Goal: Find specific fact

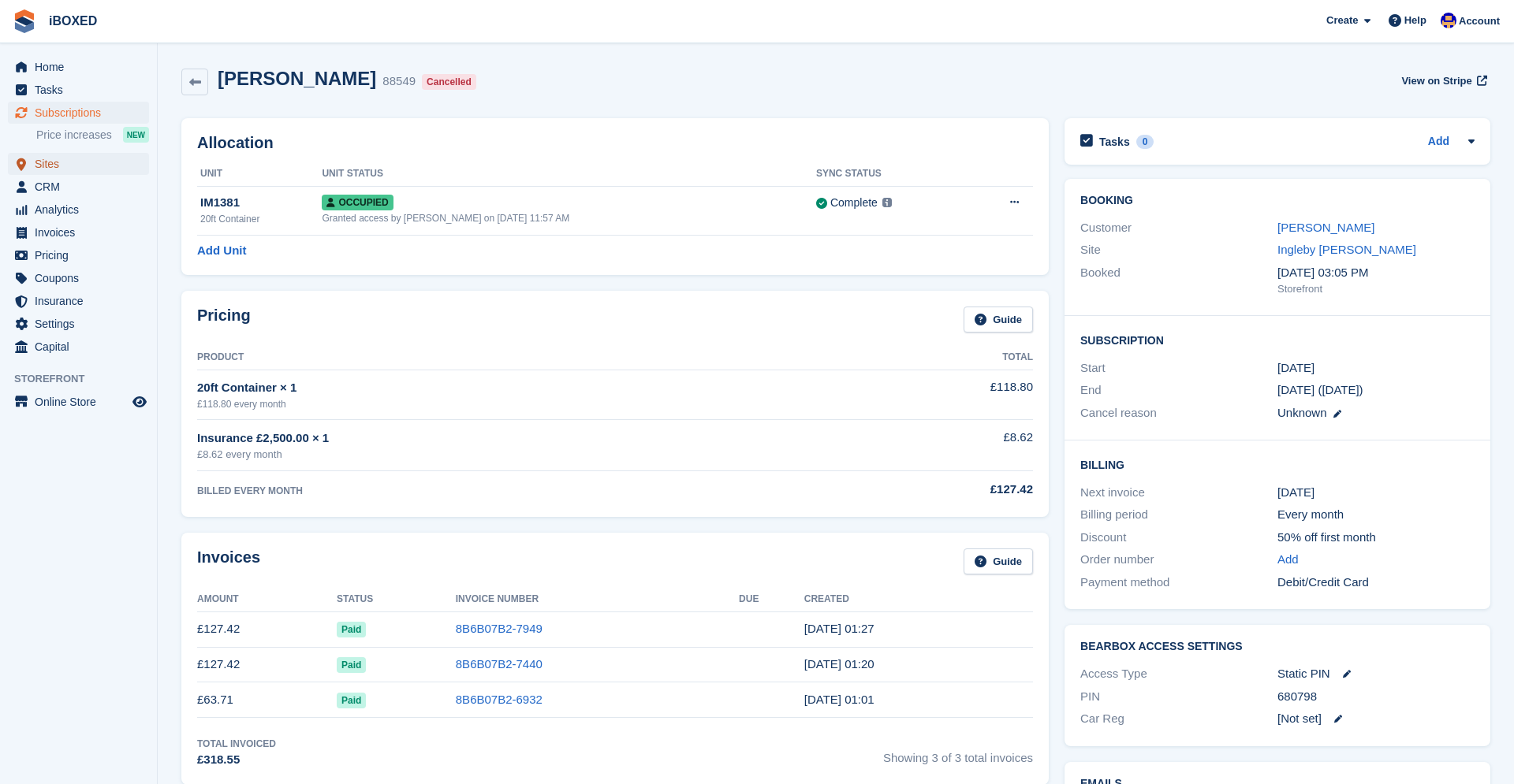
click at [53, 167] on span "Sites" at bounding box center [82, 164] width 94 height 22
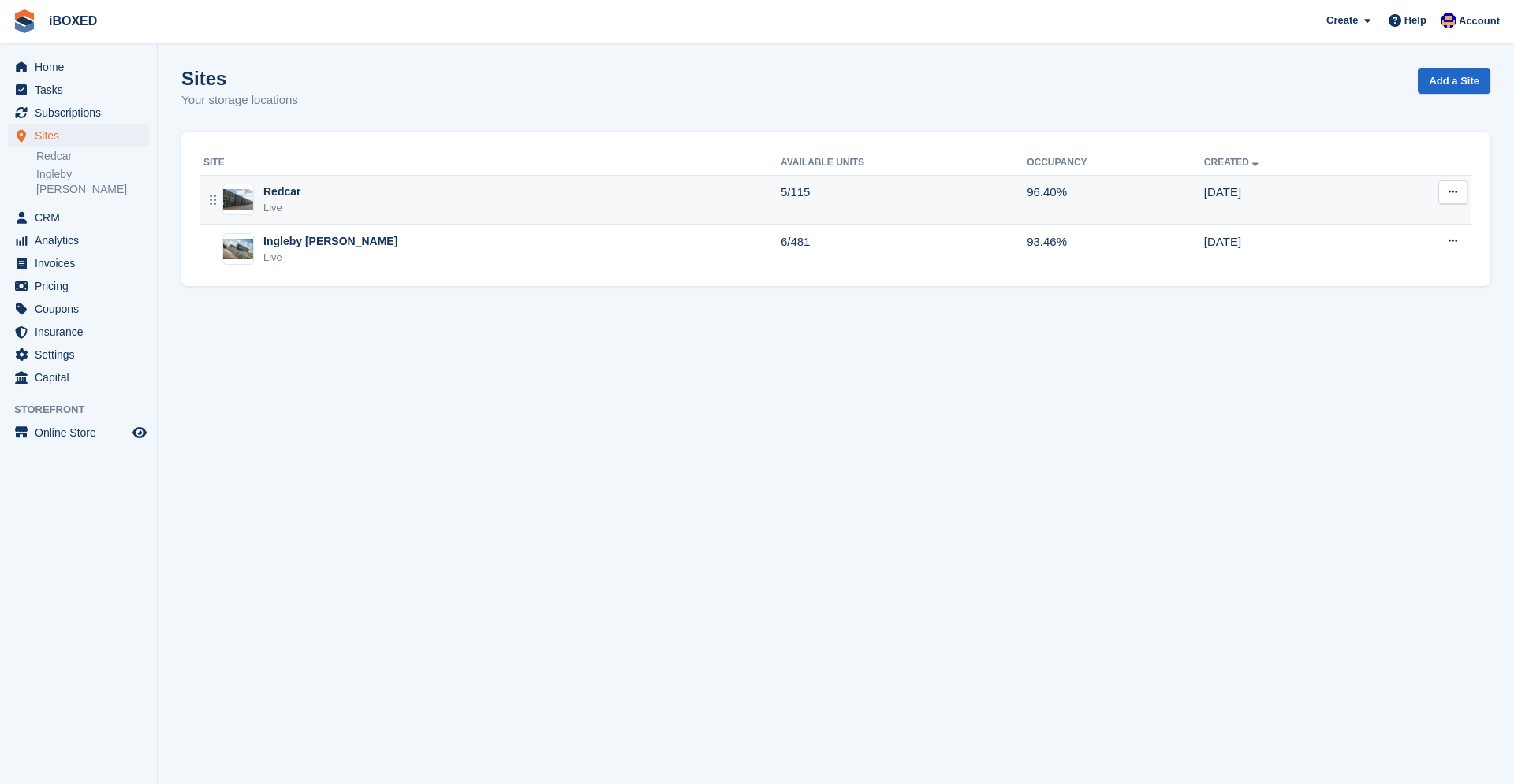
click at [303, 201] on div "Redcar Live" at bounding box center [491, 199] width 577 height 33
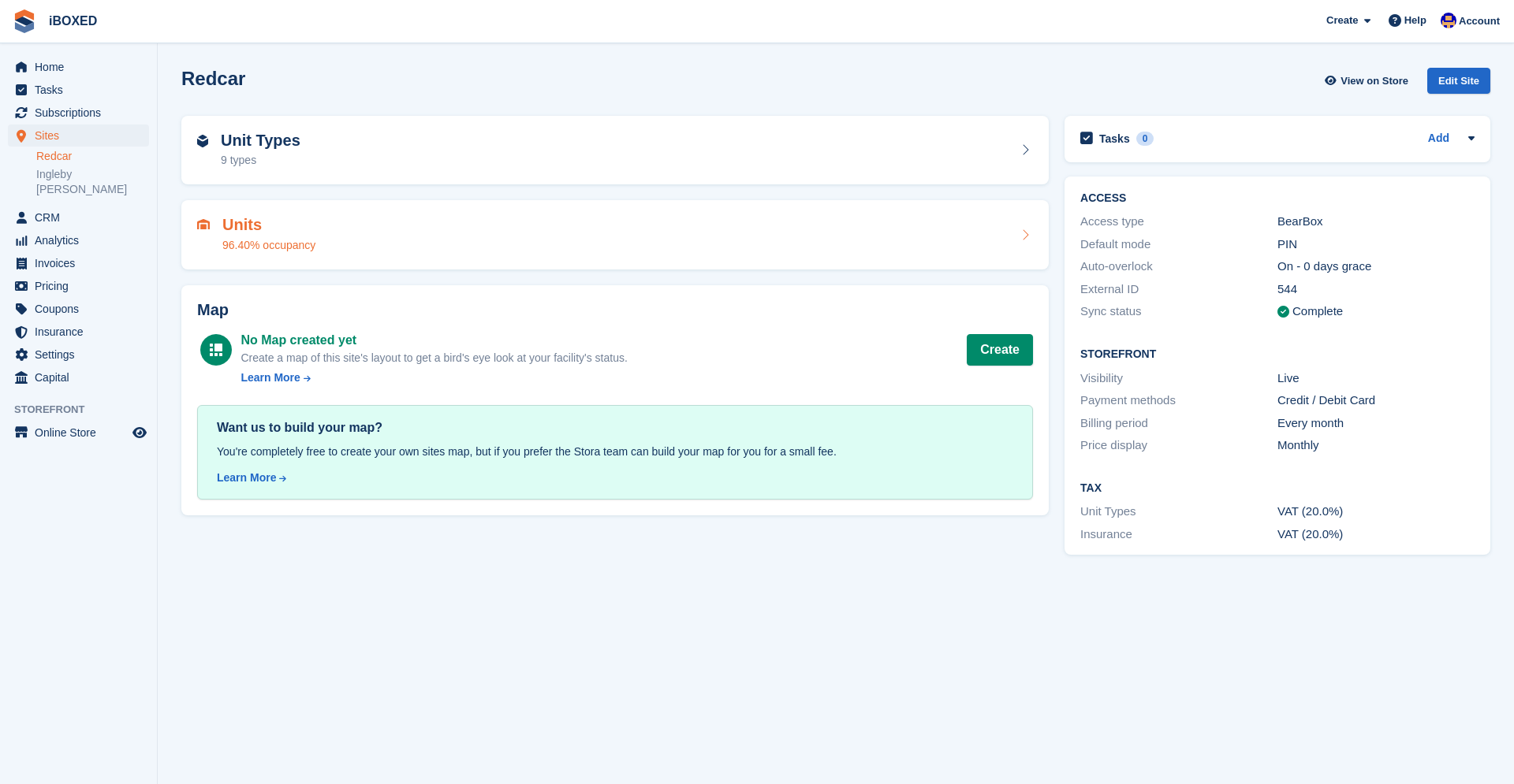
click at [297, 225] on h2 "Units" at bounding box center [268, 225] width 93 height 18
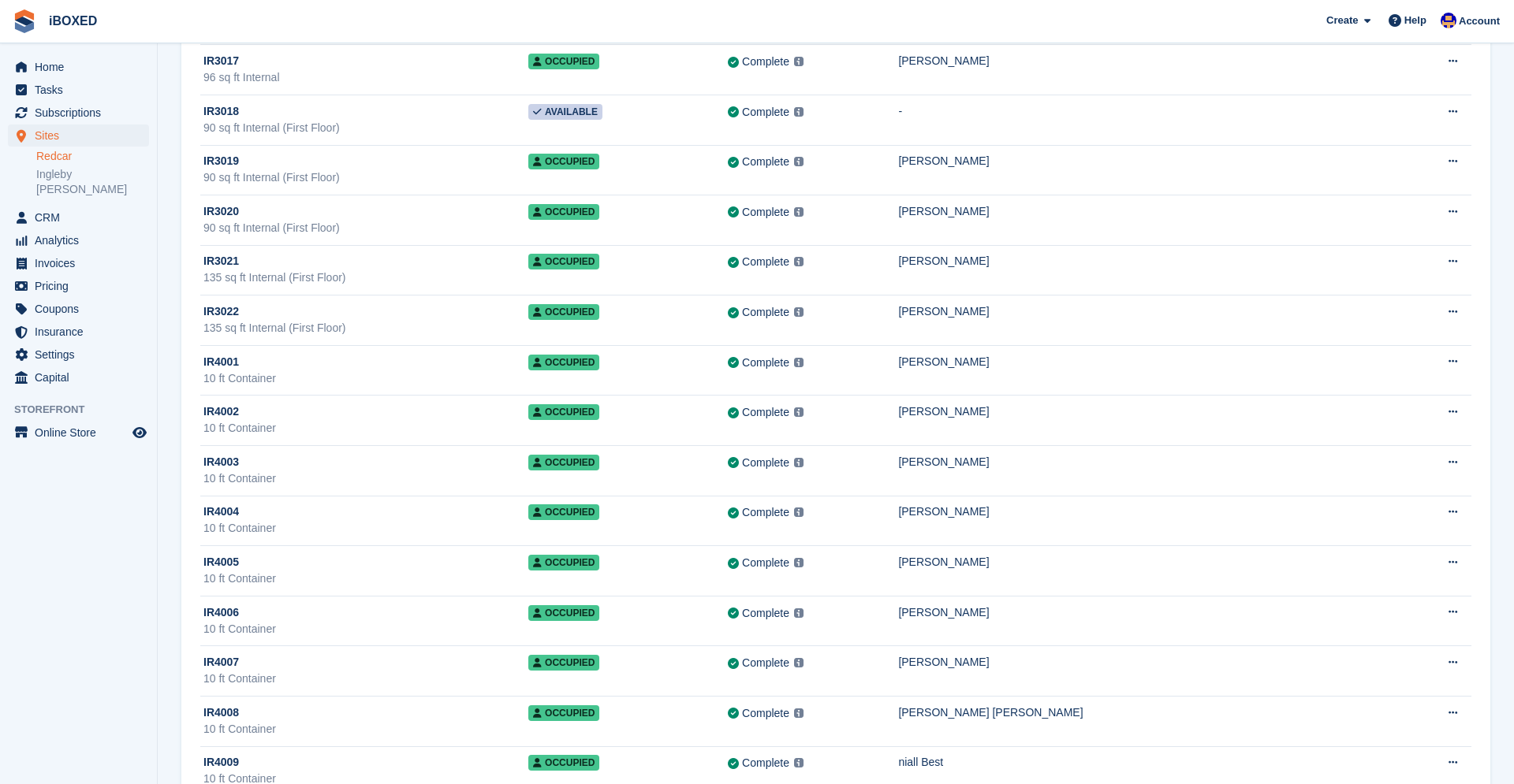
scroll to position [4736, 0]
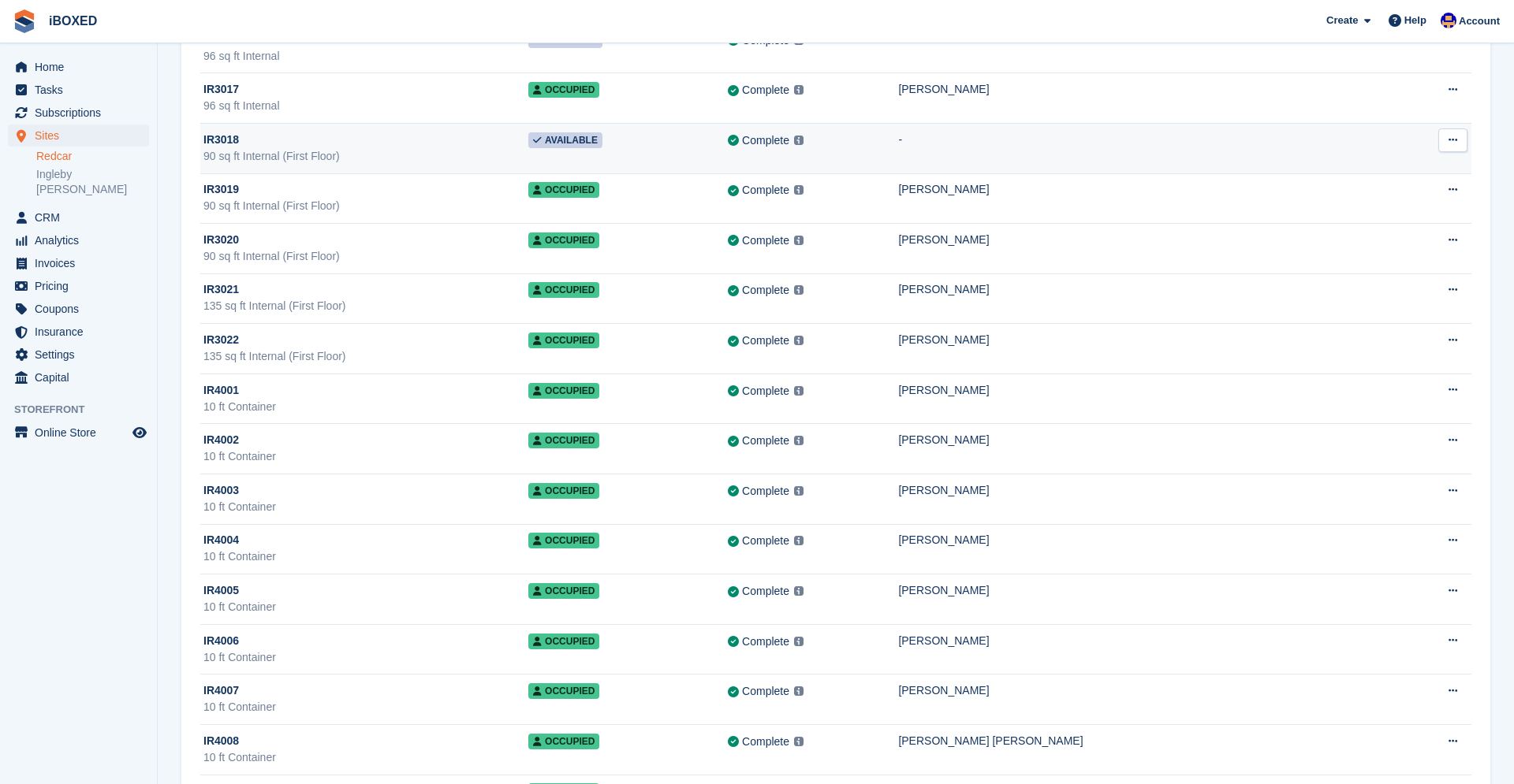
click at [528, 140] on div "IR3018" at bounding box center [365, 140] width 325 height 17
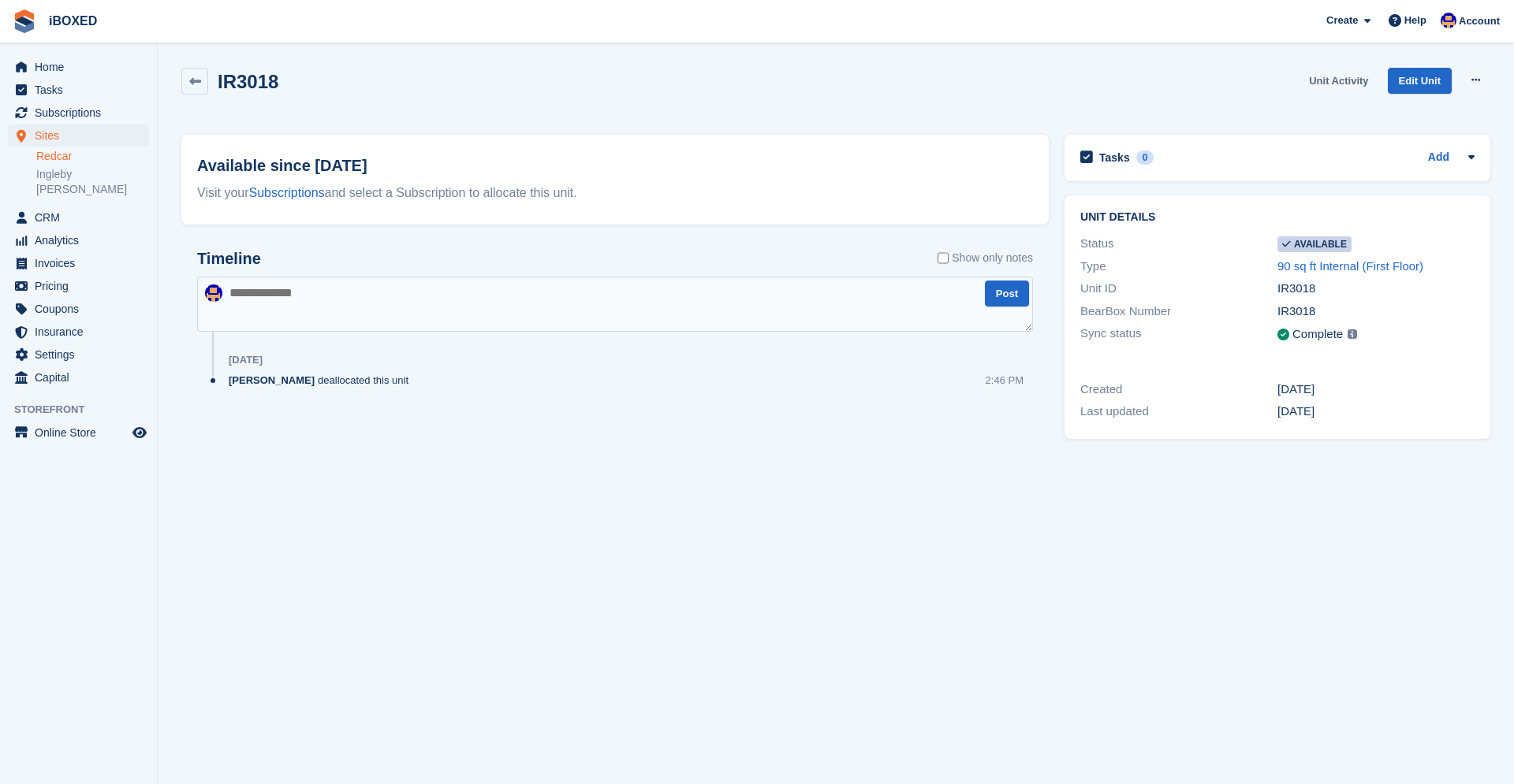
click at [1338, 82] on link "Unit Activity" at bounding box center [1339, 80] width 71 height 26
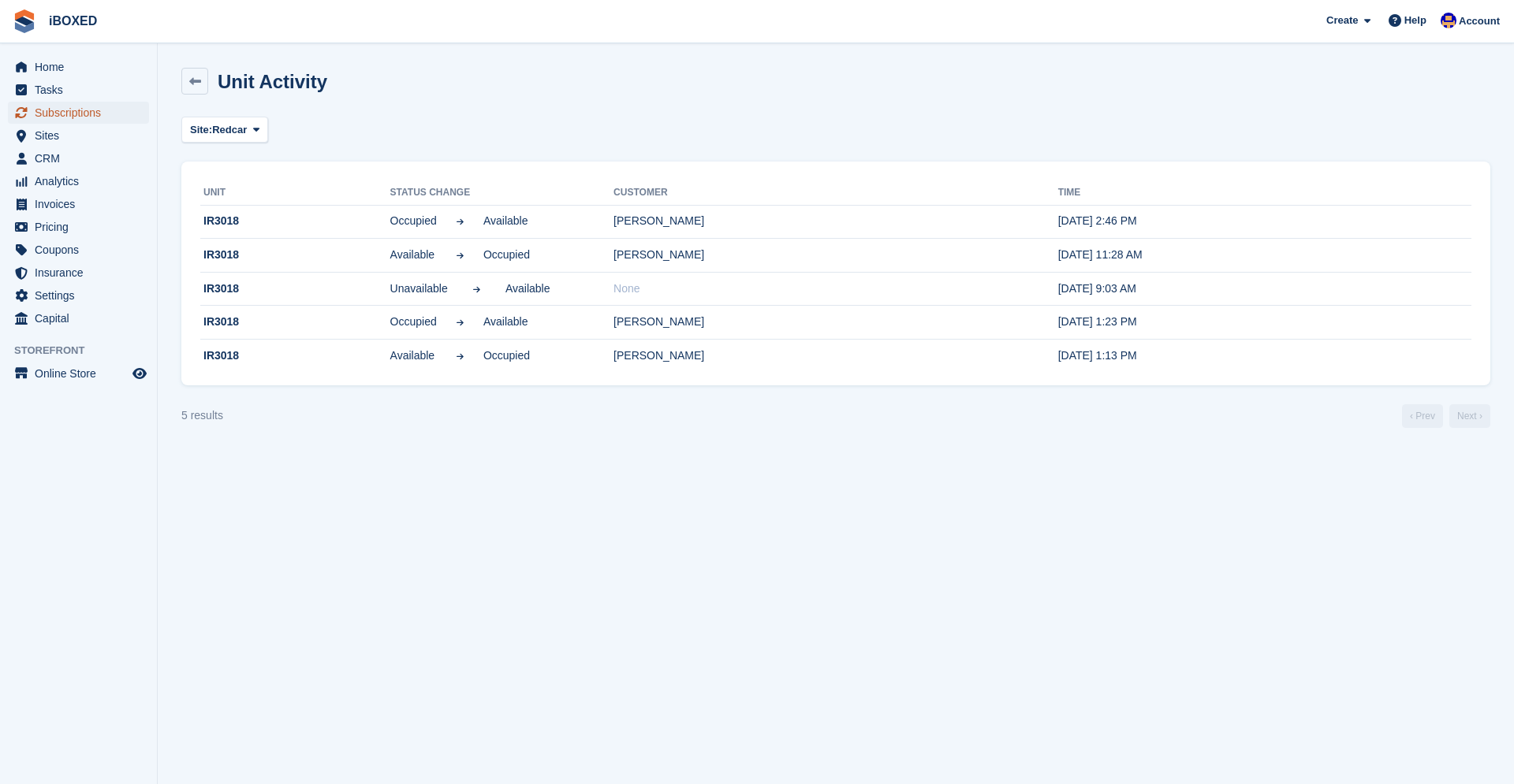
click at [56, 111] on span "Subscriptions" at bounding box center [82, 113] width 94 height 22
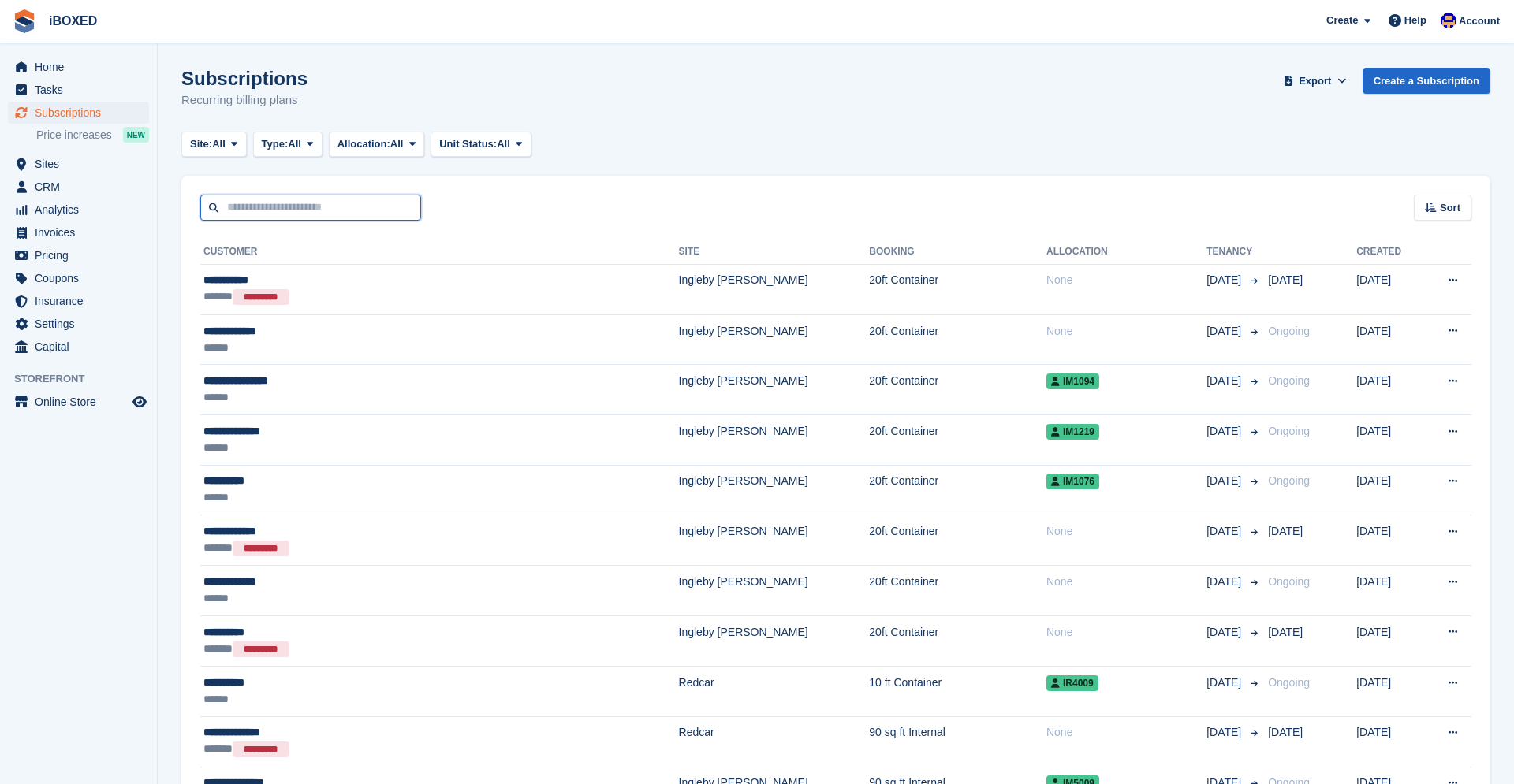
click at [320, 208] on input "text" at bounding box center [310, 207] width 221 height 26
type input "***"
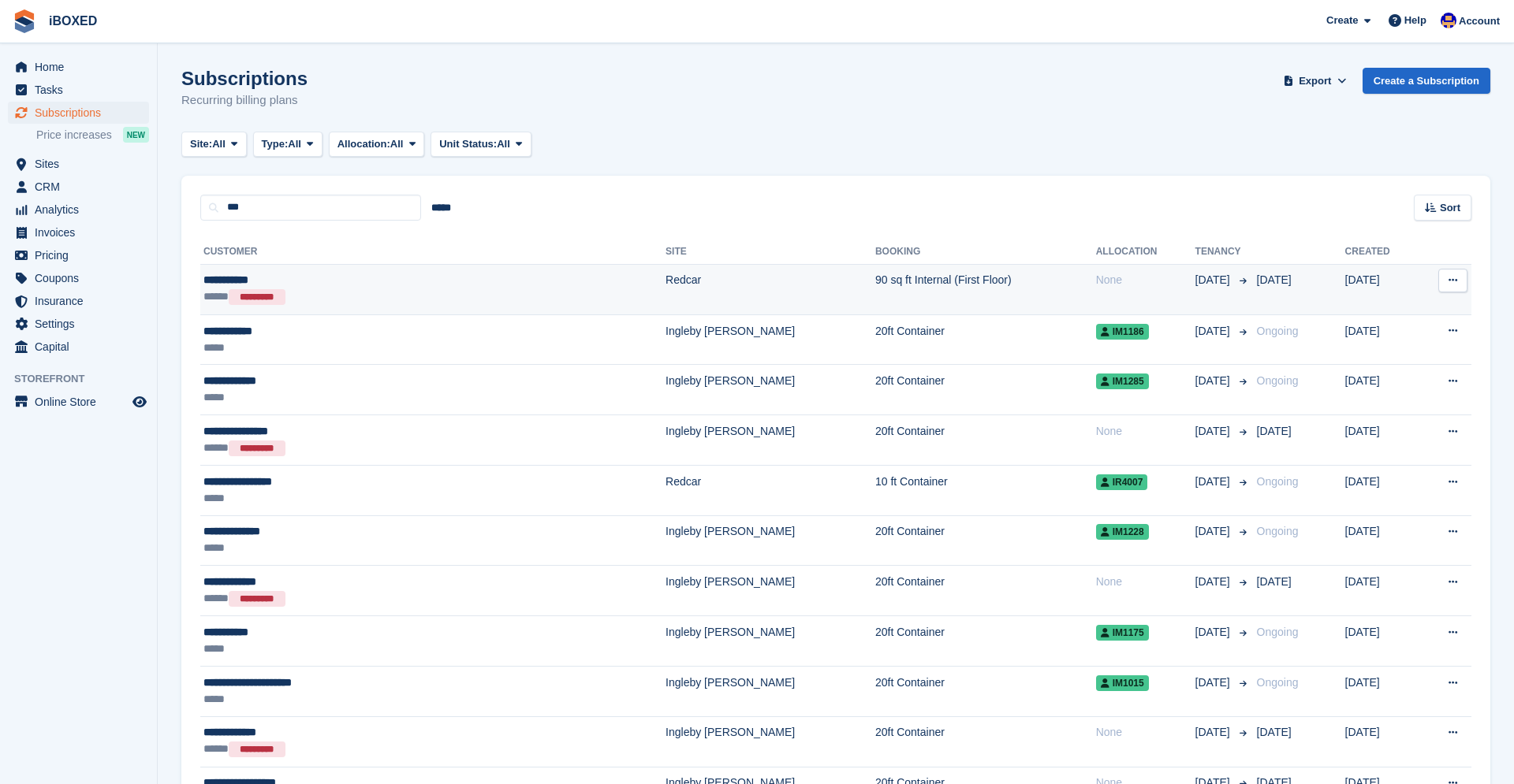
click at [403, 298] on div "***** *********" at bounding box center [345, 297] width 284 height 17
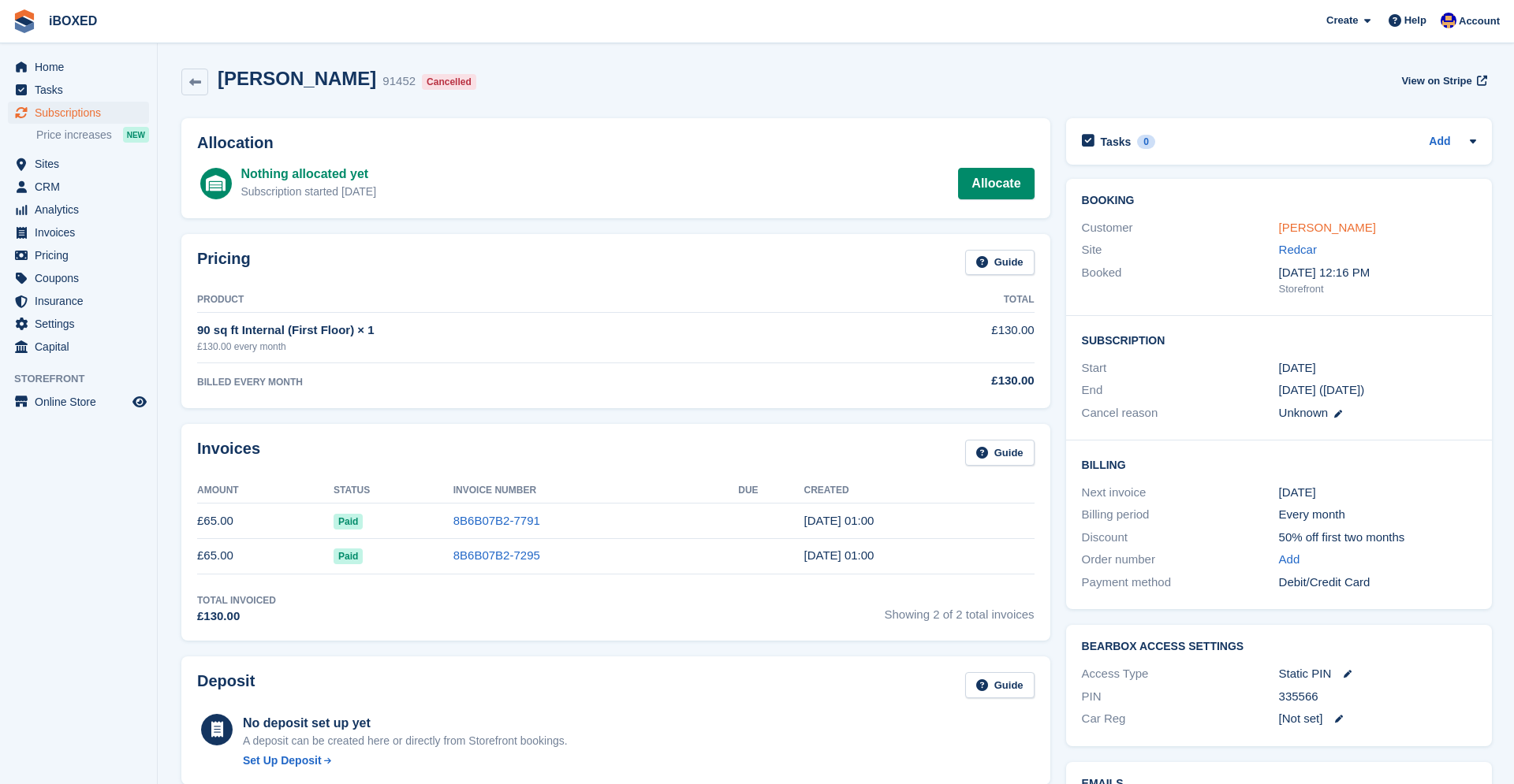
click at [1304, 229] on link "Josef Petik" at bounding box center [1327, 227] width 97 height 13
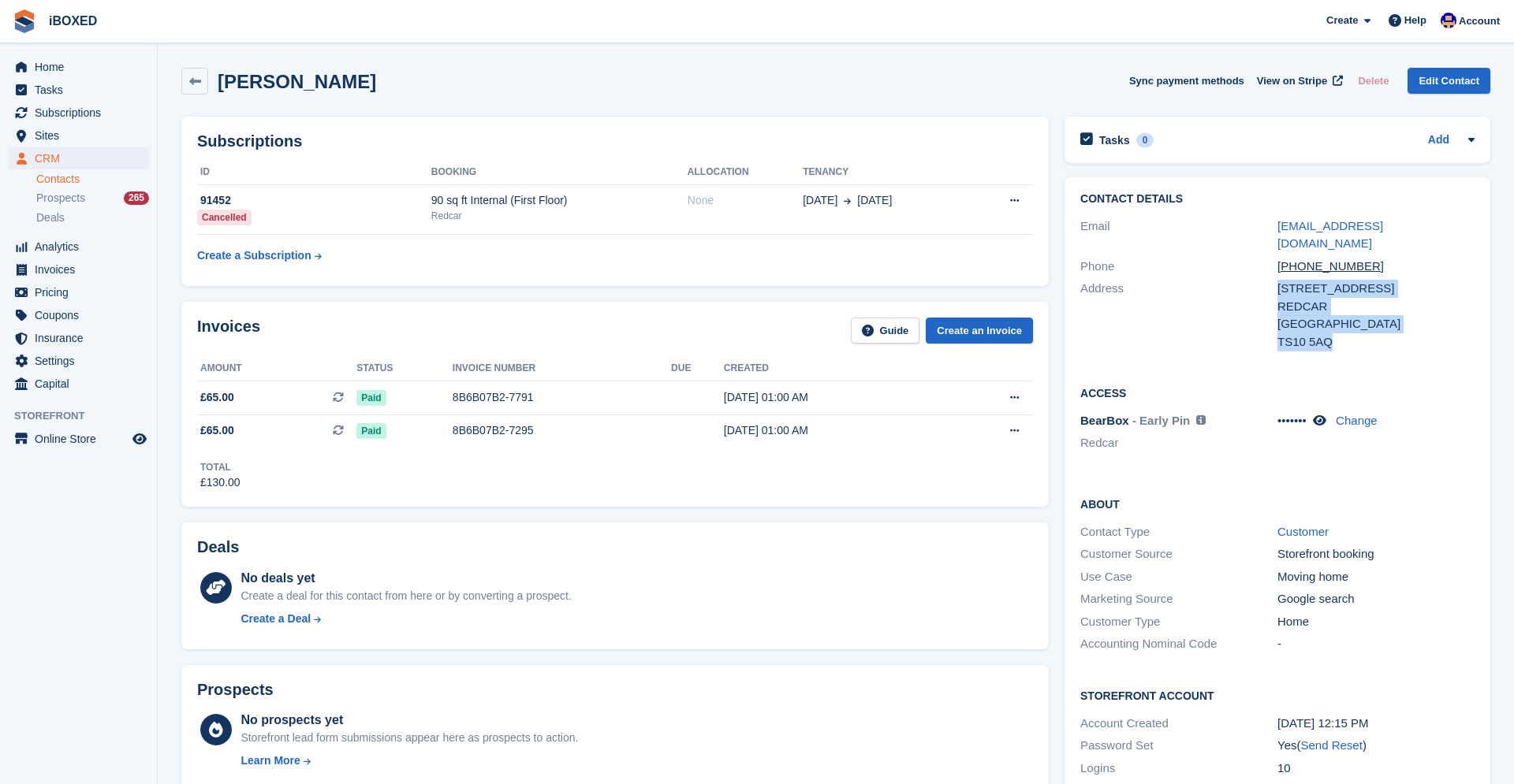
drag, startPoint x: 1275, startPoint y: 272, endPoint x: 1350, endPoint y: 322, distance: 90.1
click at [1350, 322] on div "Address 62 HARWAL ROAD REDCAR United Kingdom TS10 5AQ" at bounding box center [1277, 315] width 395 height 75
copy div "62 HARWAL ROAD REDCAR United Kingdom TS10 5AQ"
